Goal: Information Seeking & Learning: Check status

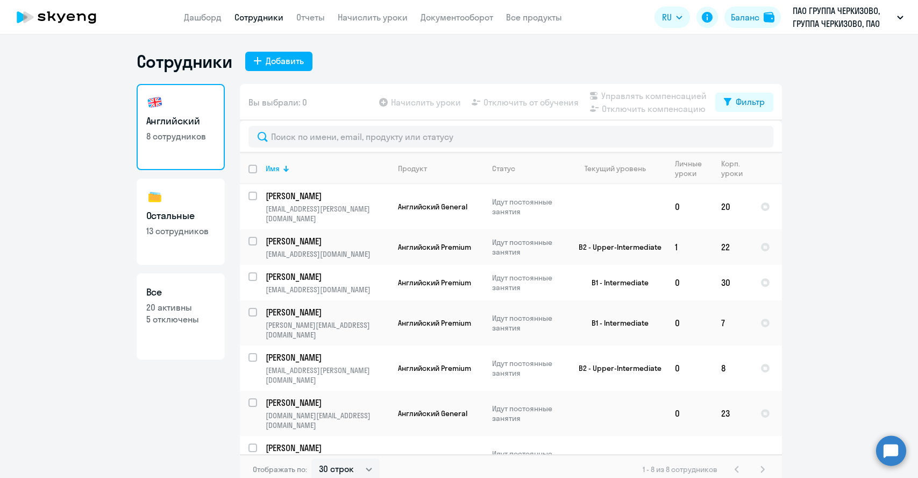
select select "30"
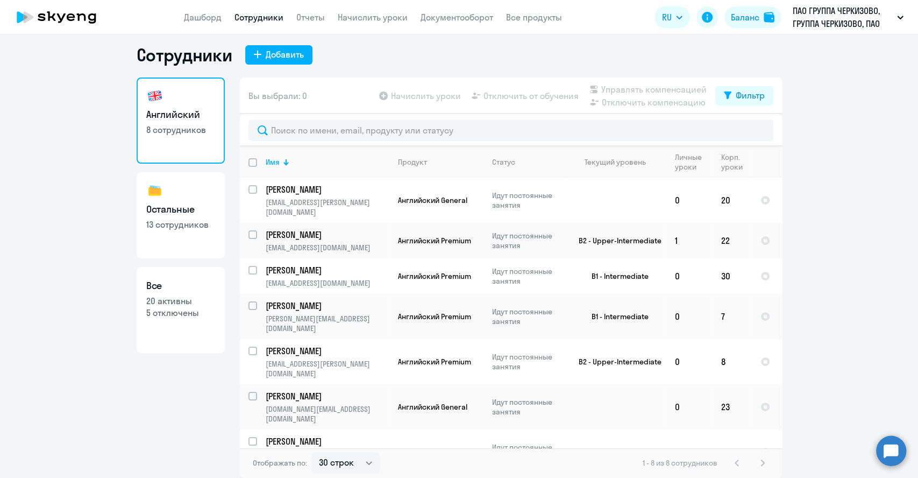
scroll to position [13, 0]
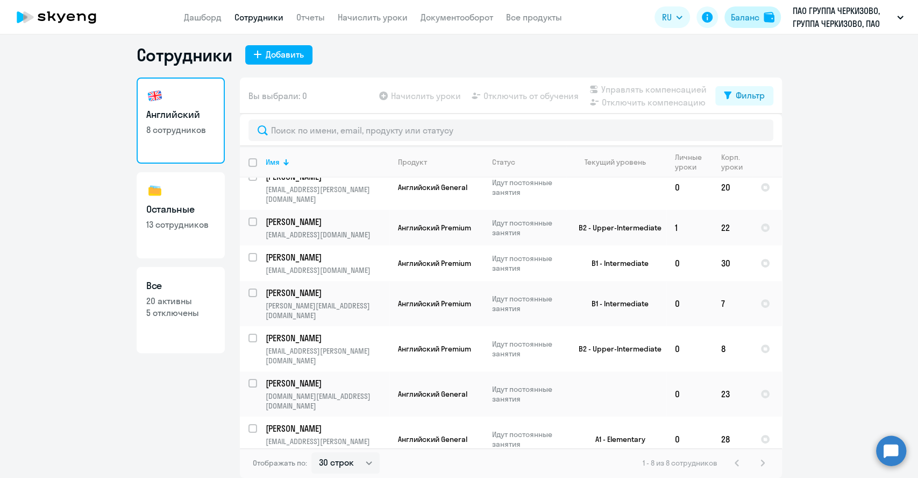
click at [764, 19] on img at bounding box center [769, 17] width 11 height 11
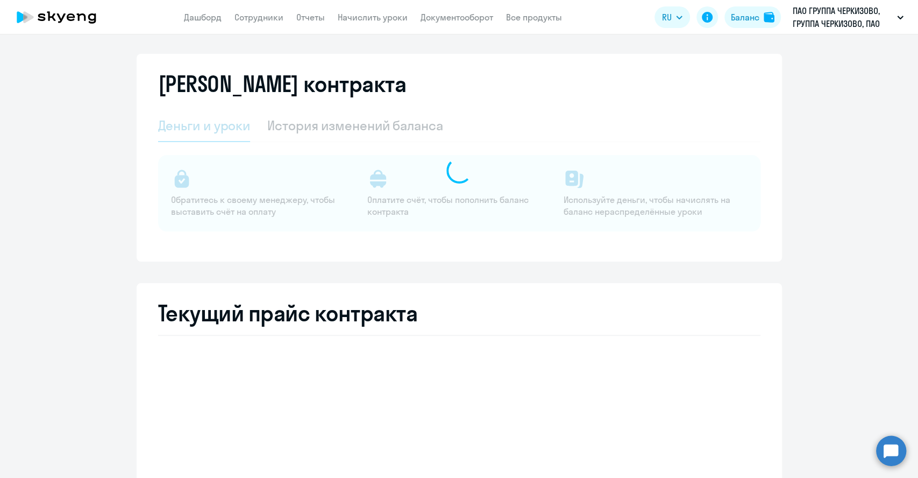
select select "english_adult_not_native_speaker"
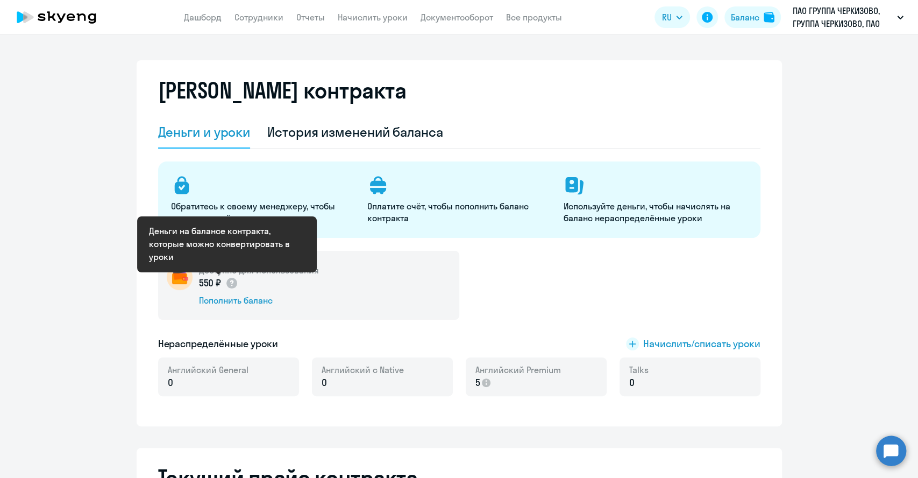
click at [207, 283] on p "550 ₽" at bounding box center [219, 283] width 40 height 14
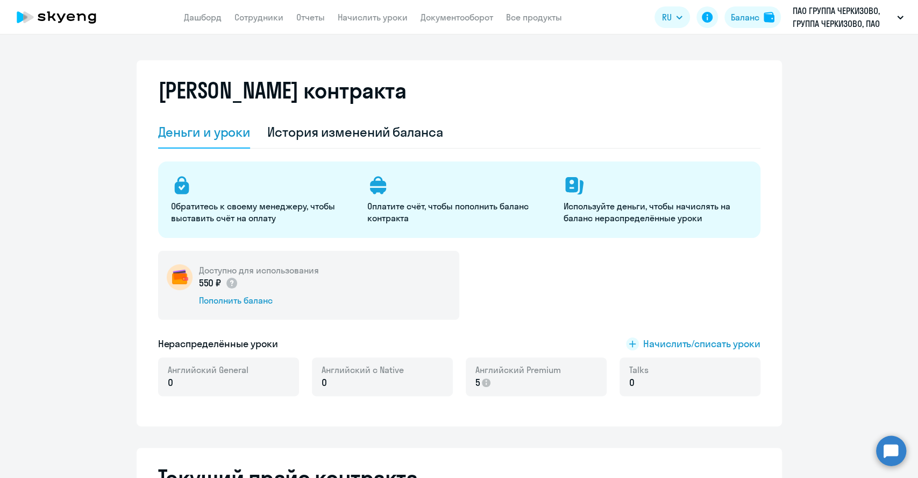
click at [46, 28] on icon at bounding box center [56, 17] width 95 height 27
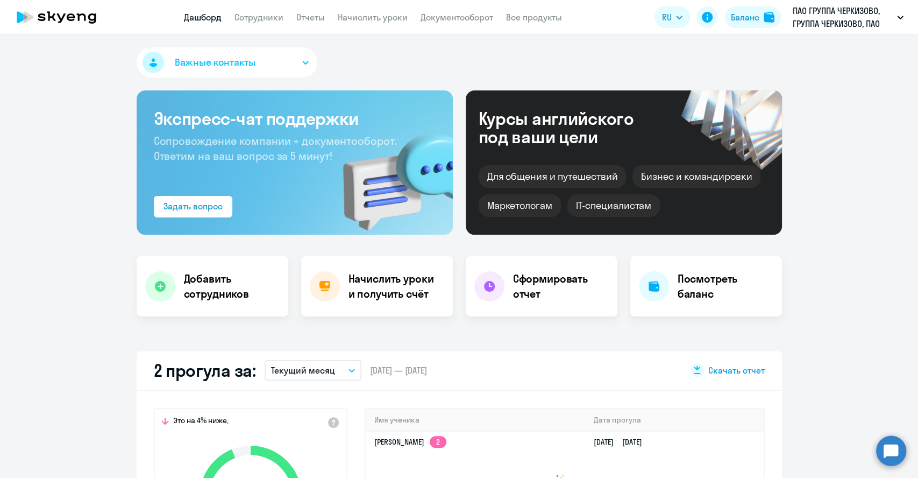
select select "30"
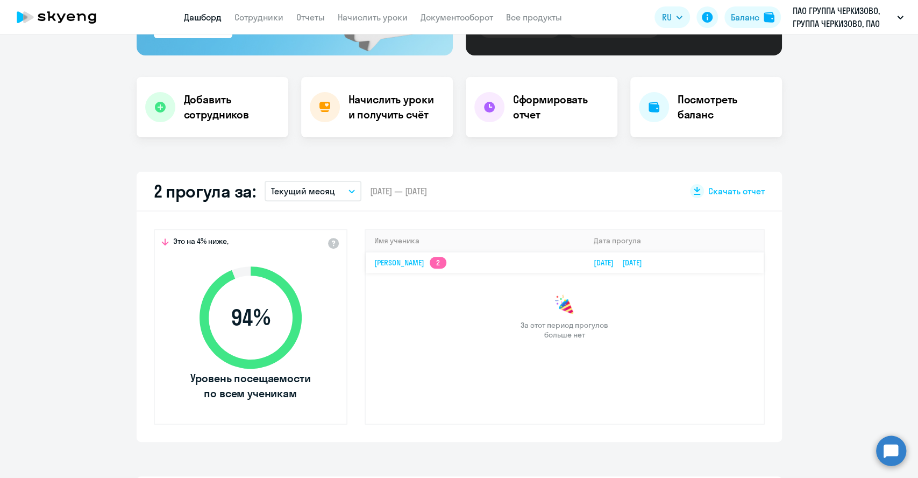
click at [615, 262] on link "[DATE] [DATE]" at bounding box center [621, 263] width 57 height 10
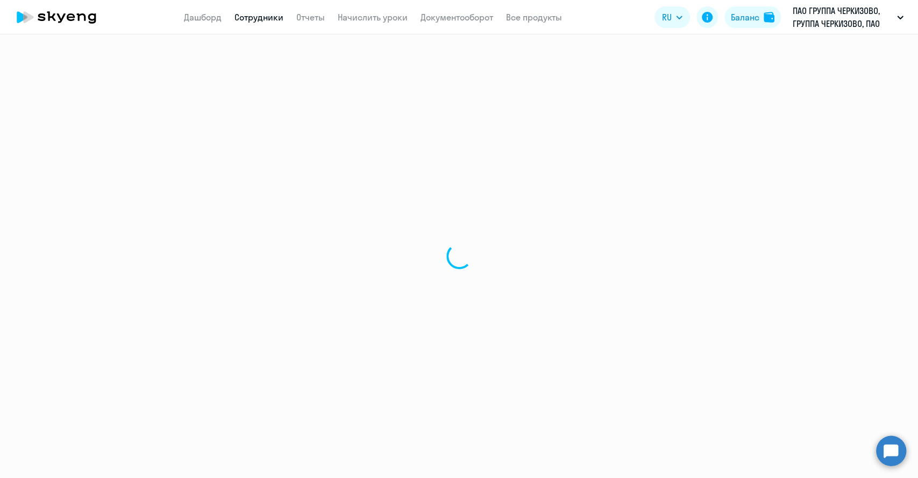
select select "english"
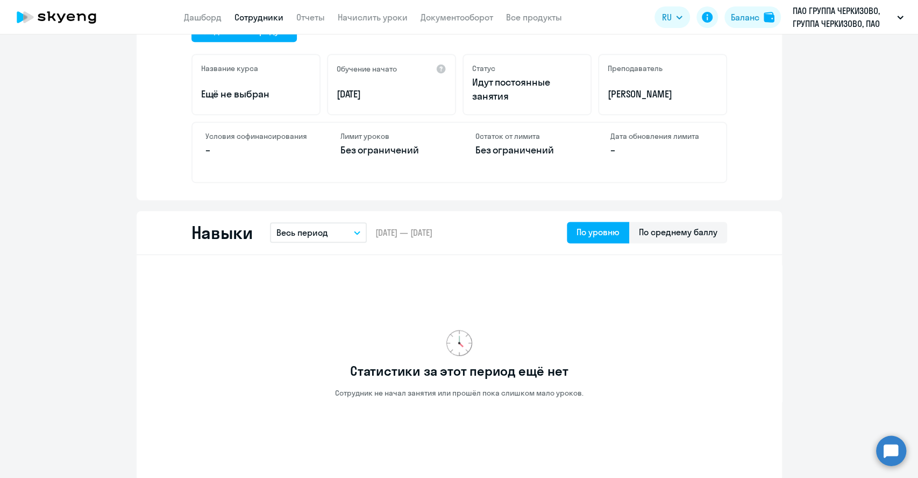
scroll to position [418, 0]
